Goal: Check status: Check status

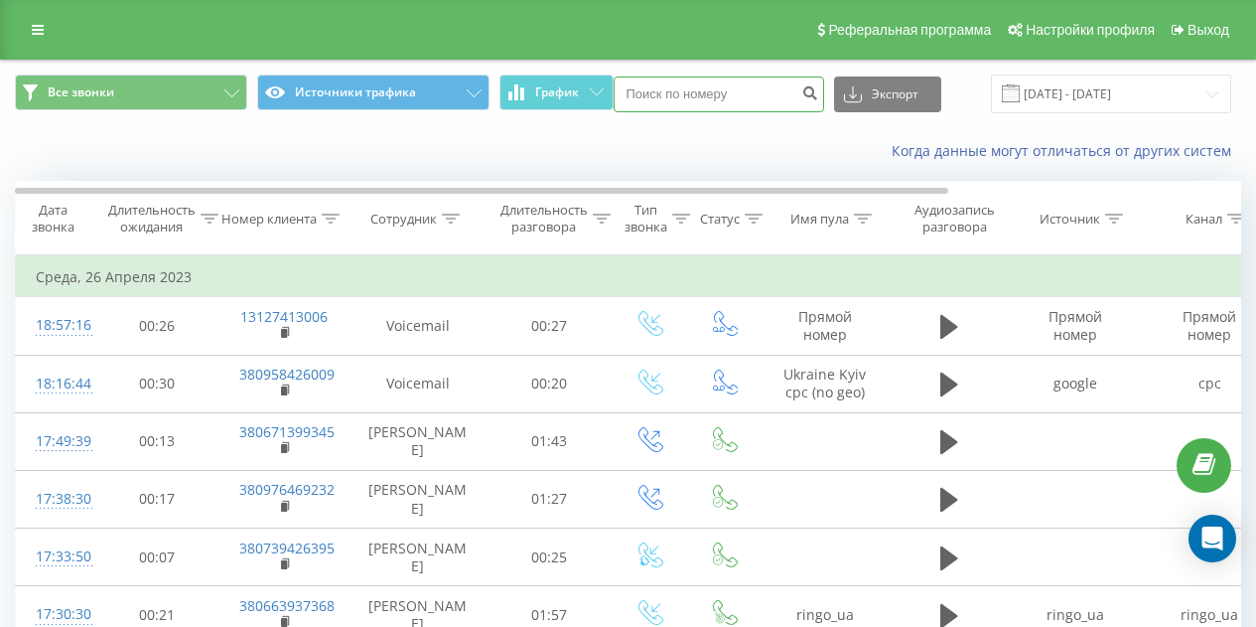
click at [731, 89] on input at bounding box center [719, 94] width 211 height 36
paste input "380978772377"
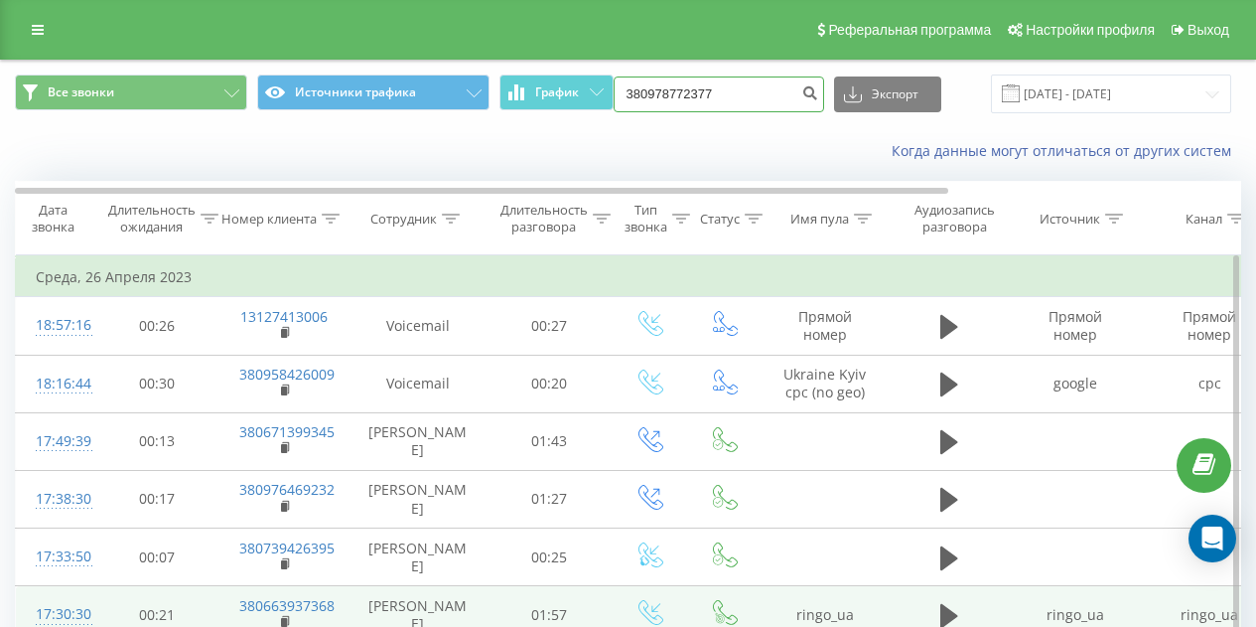
type input "380978772377"
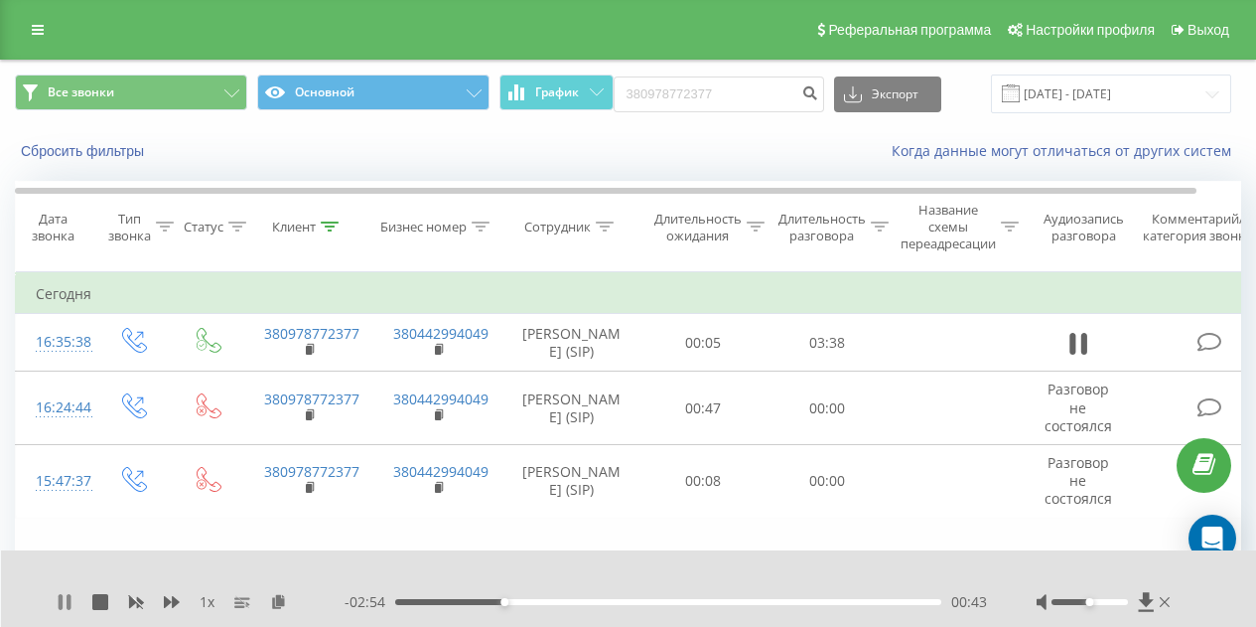
click at [62, 608] on icon at bounding box center [61, 602] width 4 height 16
drag, startPoint x: 60, startPoint y: 593, endPoint x: 80, endPoint y: 536, distance: 60.3
click at [60, 593] on div "1 x" at bounding box center [201, 602] width 288 height 20
click at [62, 603] on icon at bounding box center [65, 602] width 12 height 16
click at [521, 599] on div "00:58" at bounding box center [668, 602] width 546 height 6
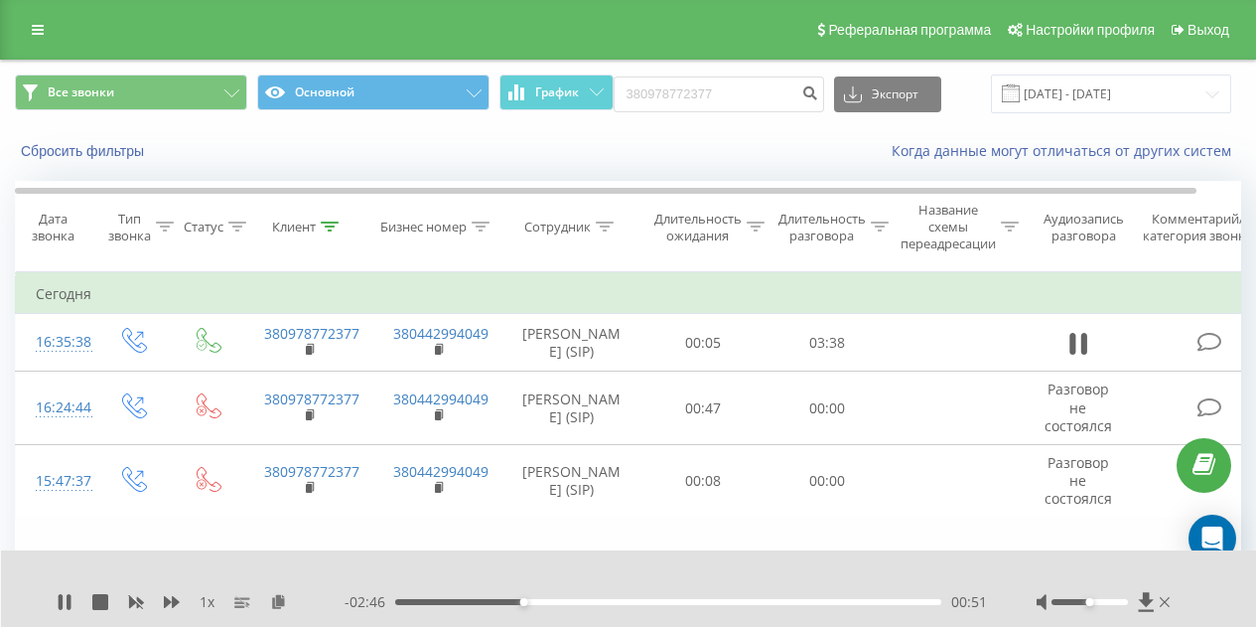
click at [509, 602] on div "00:51" at bounding box center [668, 602] width 546 height 6
click at [481, 602] on div "00:47" at bounding box center [668, 602] width 546 height 6
click at [66, 607] on icon at bounding box center [65, 602] width 16 height 16
click at [66, 597] on icon at bounding box center [65, 602] width 16 height 16
click at [67, 601] on icon at bounding box center [65, 602] width 16 height 16
